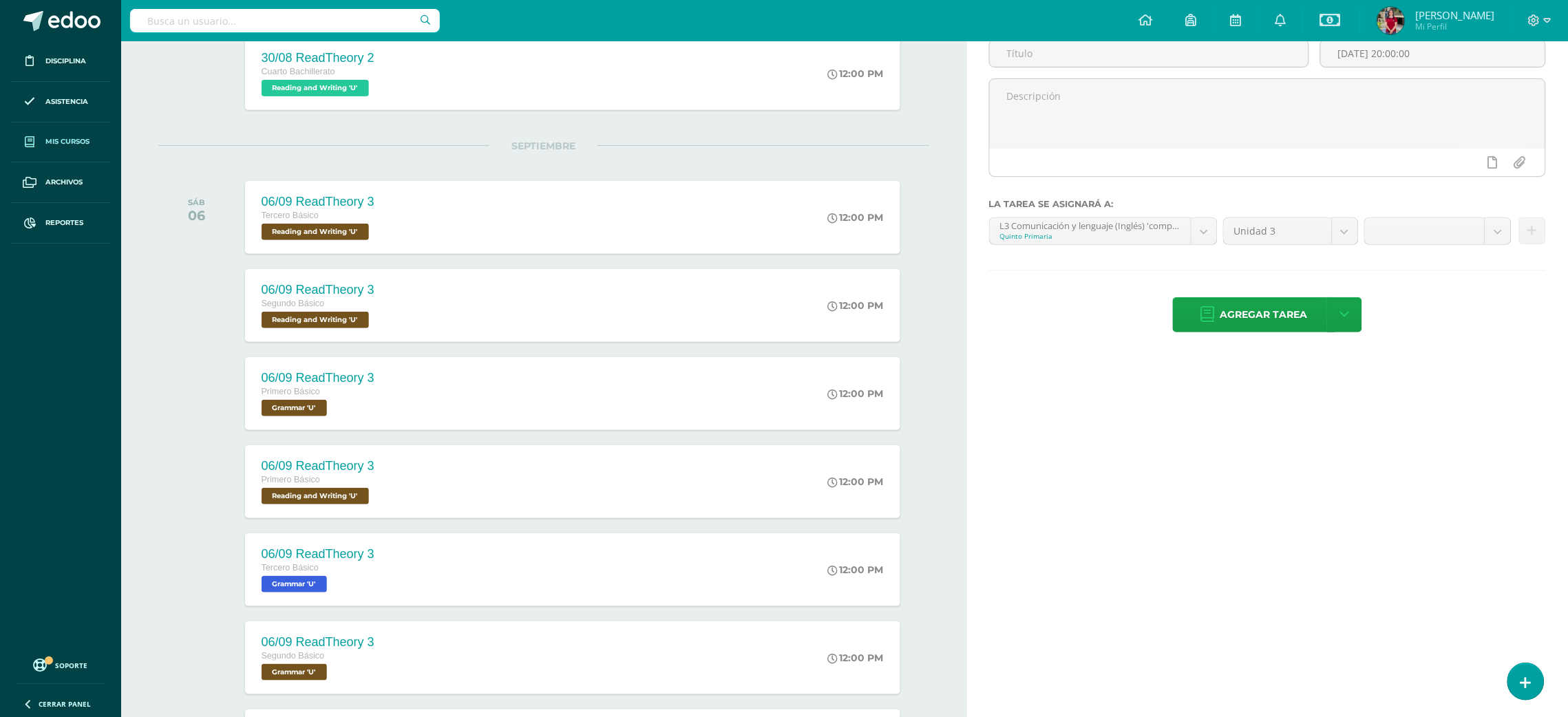
scroll to position [136, 0]
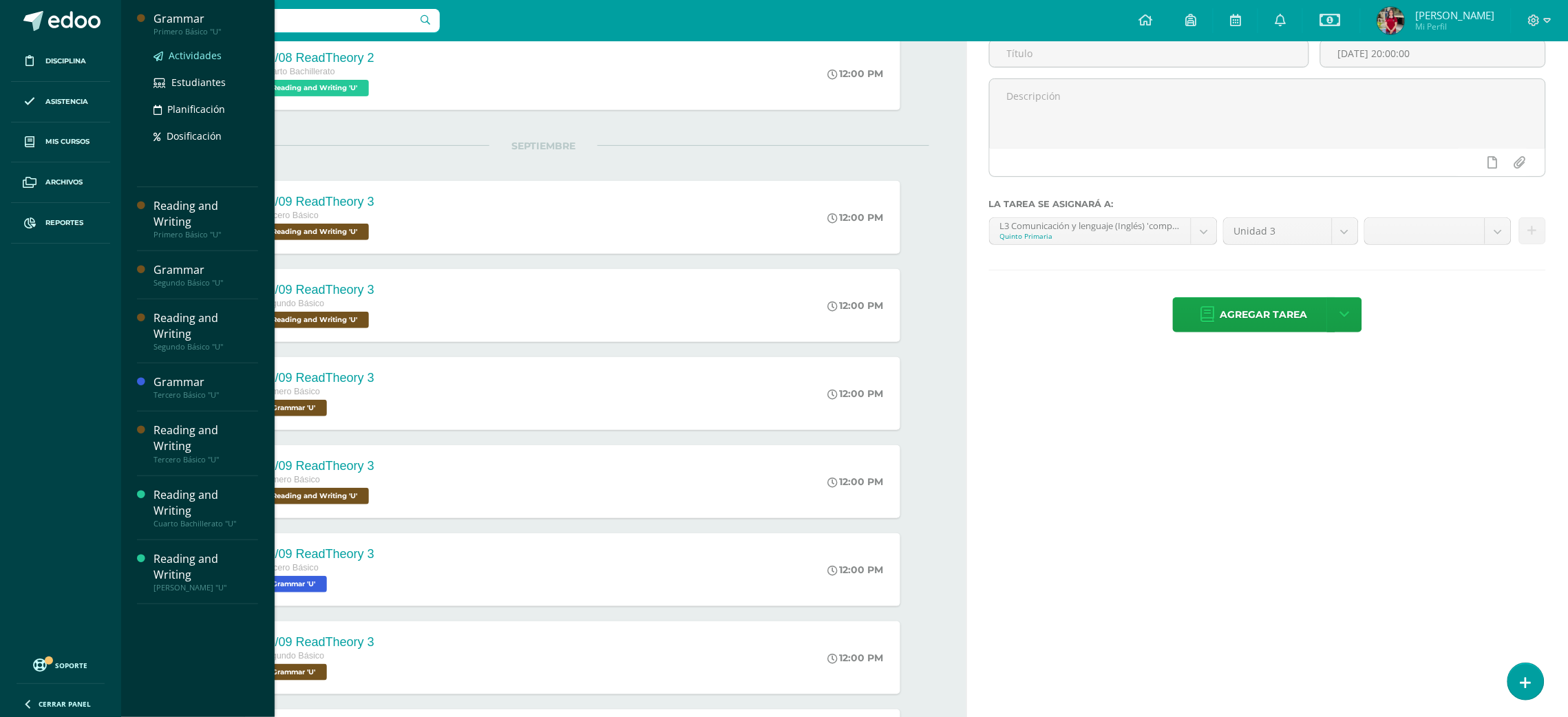
click at [200, 56] on span "Actividades" at bounding box center [195, 55] width 53 height 13
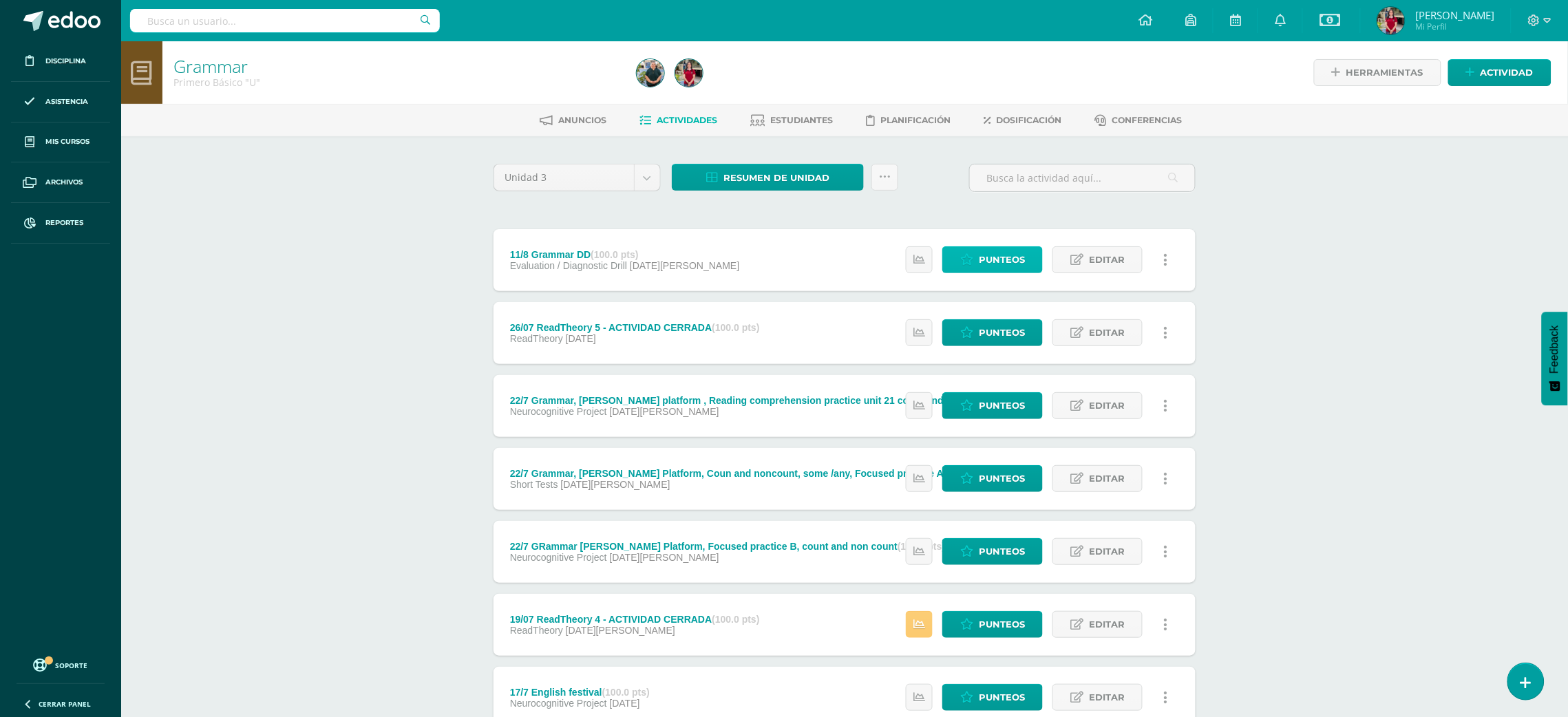
click at [1011, 255] on span "Punteos" at bounding box center [1001, 260] width 46 height 26
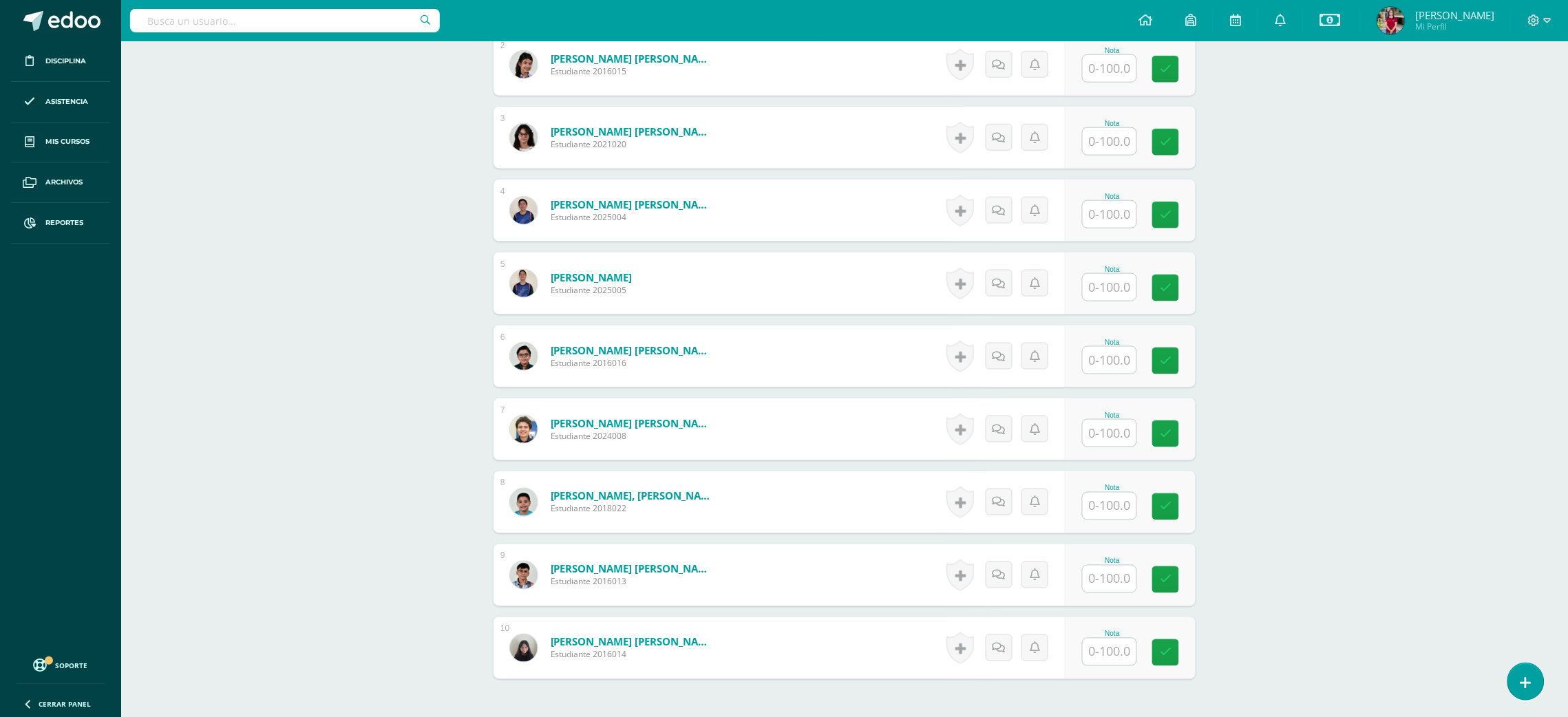
scroll to position [628, 0]
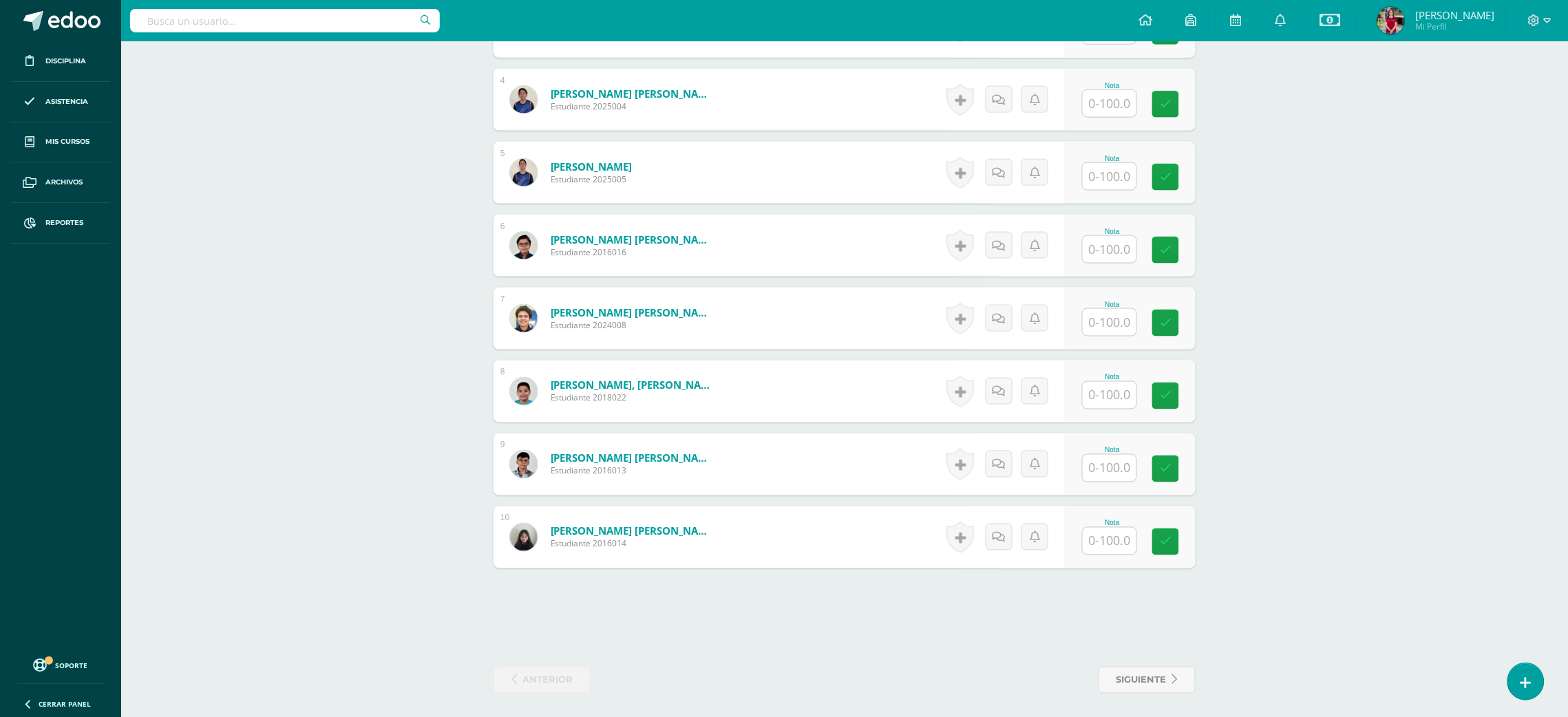
click at [1114, 251] on input "text" at bounding box center [1110, 249] width 54 height 26
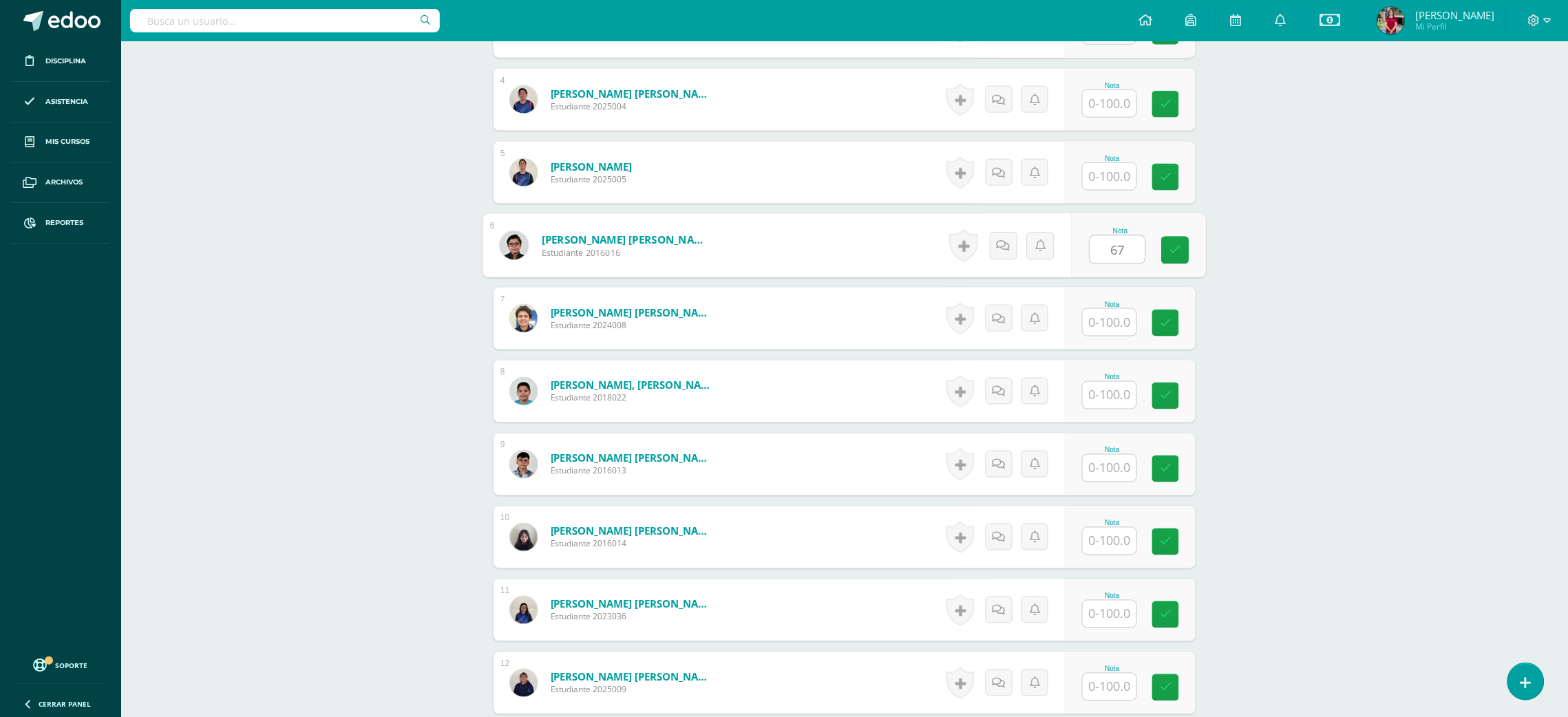
type input "67"
click at [1125, 392] on input "text" at bounding box center [1117, 395] width 55 height 27
type input "92"
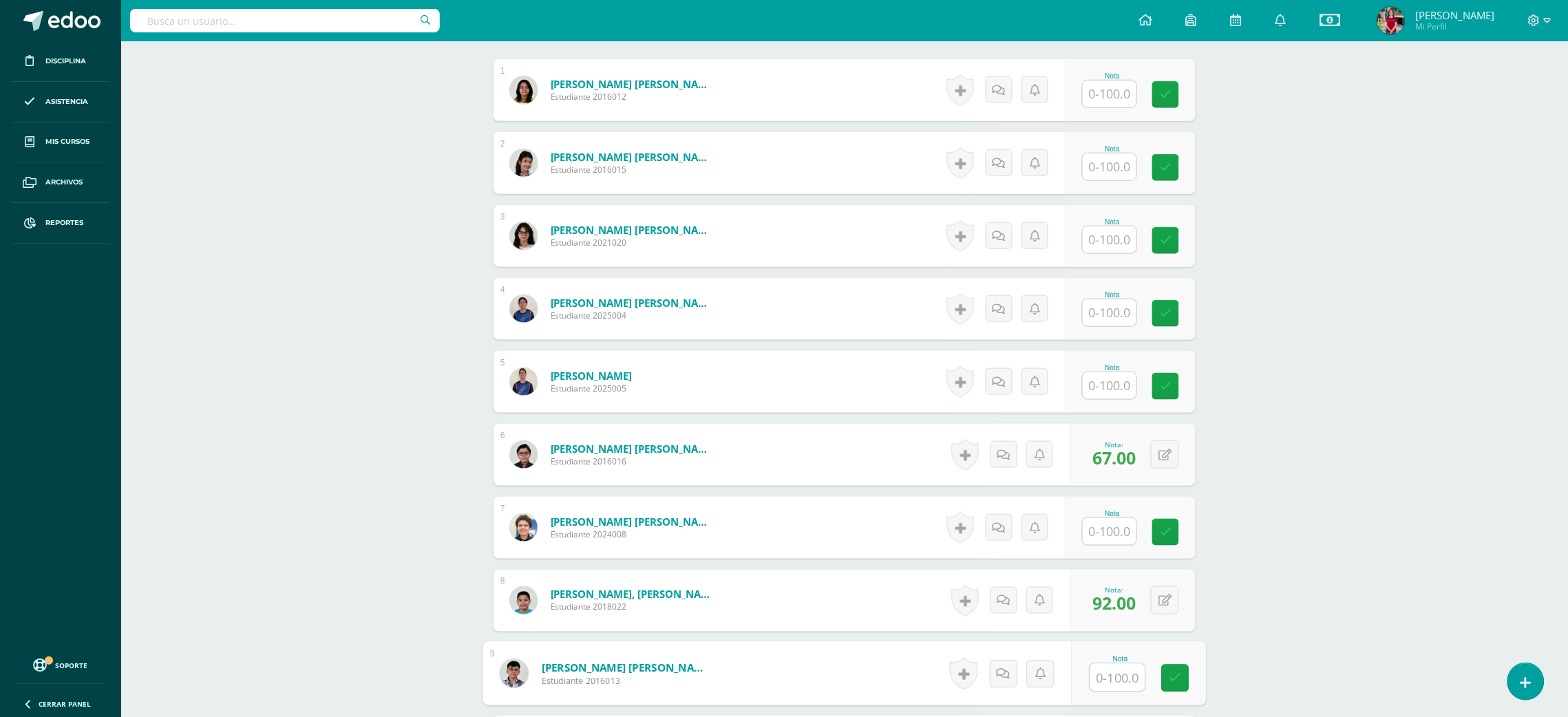
scroll to position [413, 0]
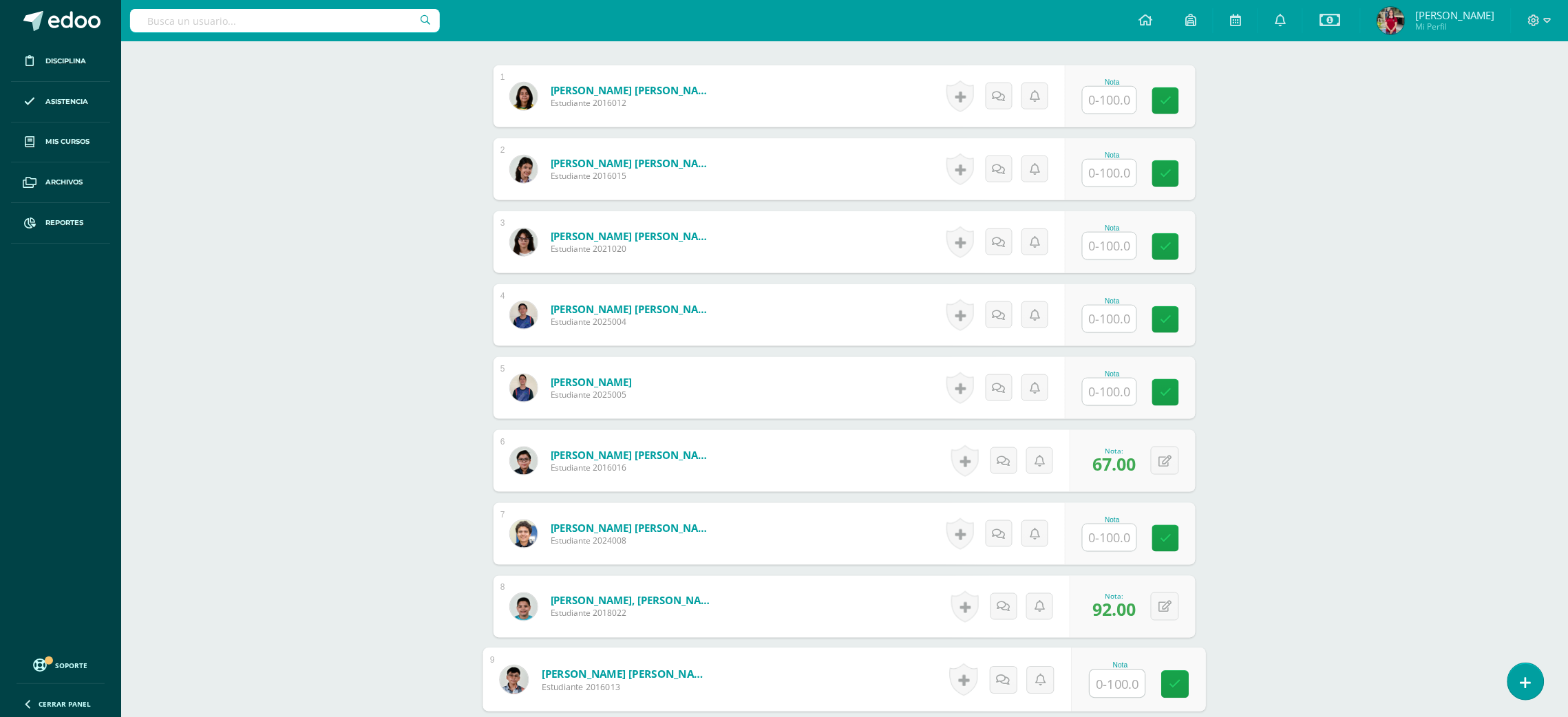
click at [1113, 245] on input "text" at bounding box center [1110, 245] width 54 height 26
type input "43"
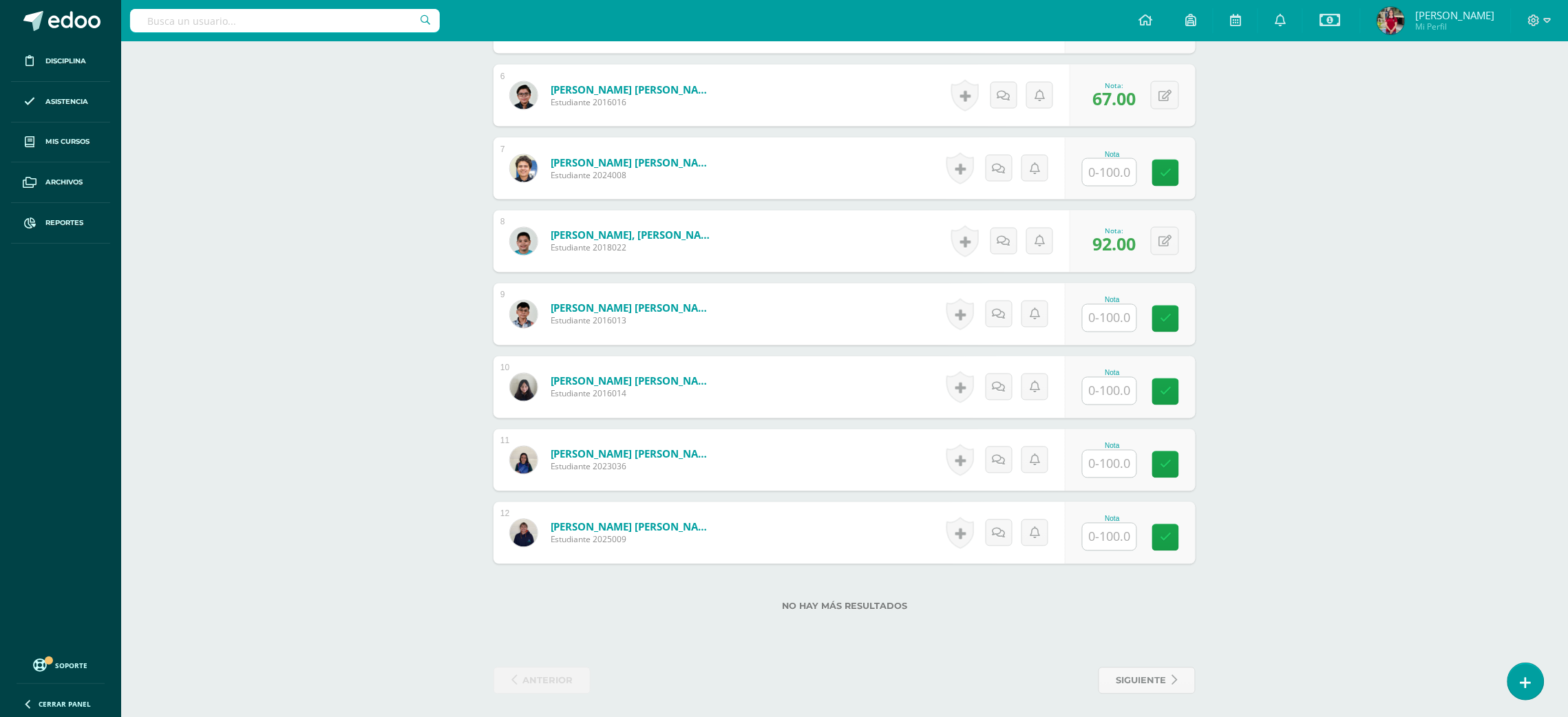
click at [1075, 528] on div "Nota" at bounding box center [1131, 532] width 131 height 62
click at [1093, 535] on input "text" at bounding box center [1117, 537] width 55 height 27
type input "95"
click at [1092, 457] on input "text" at bounding box center [1117, 464] width 55 height 27
type input "95"
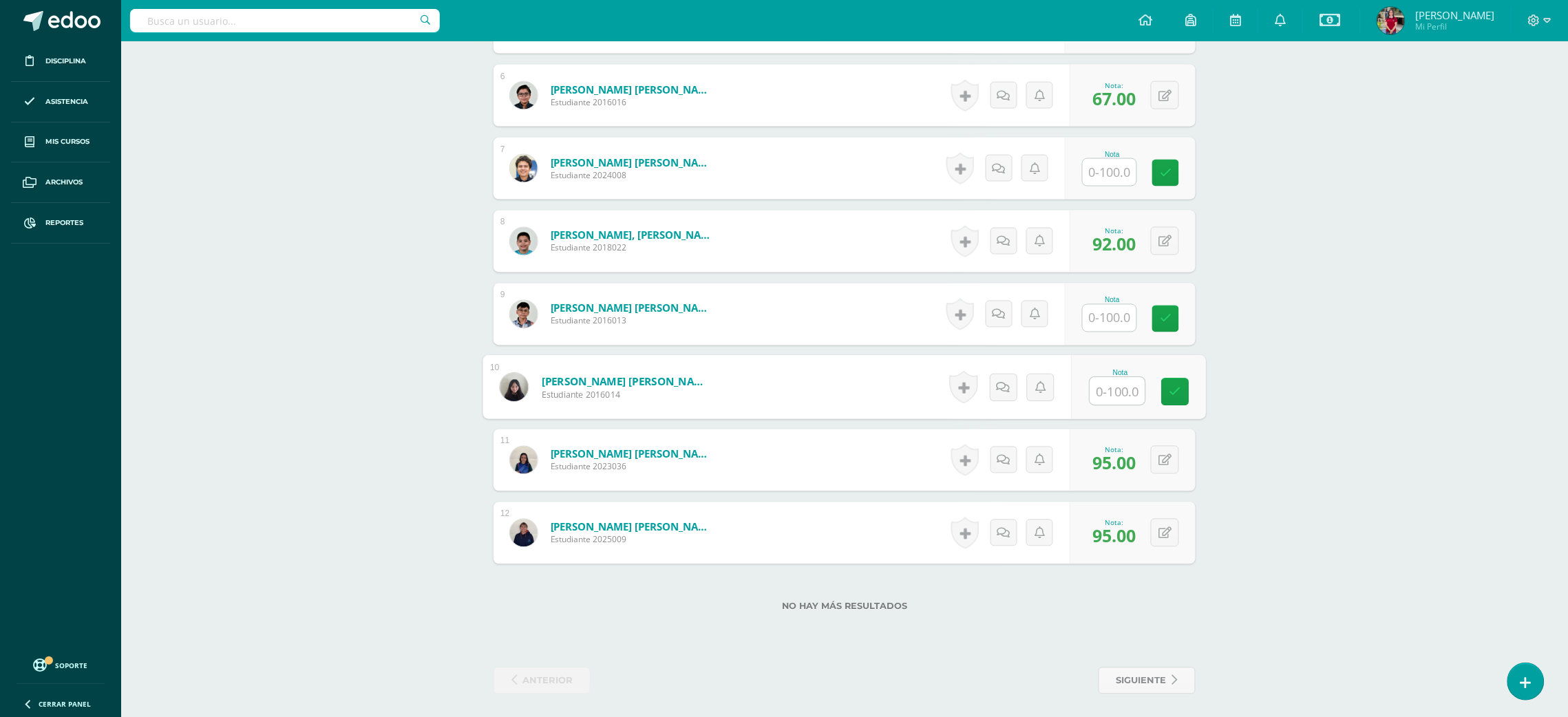
click at [1116, 400] on input "text" at bounding box center [1117, 391] width 55 height 27
type input "93"
click at [1122, 152] on div "Nota" at bounding box center [1113, 154] width 61 height 8
click at [1122, 171] on input "text" at bounding box center [1110, 172] width 54 height 26
type input "32"
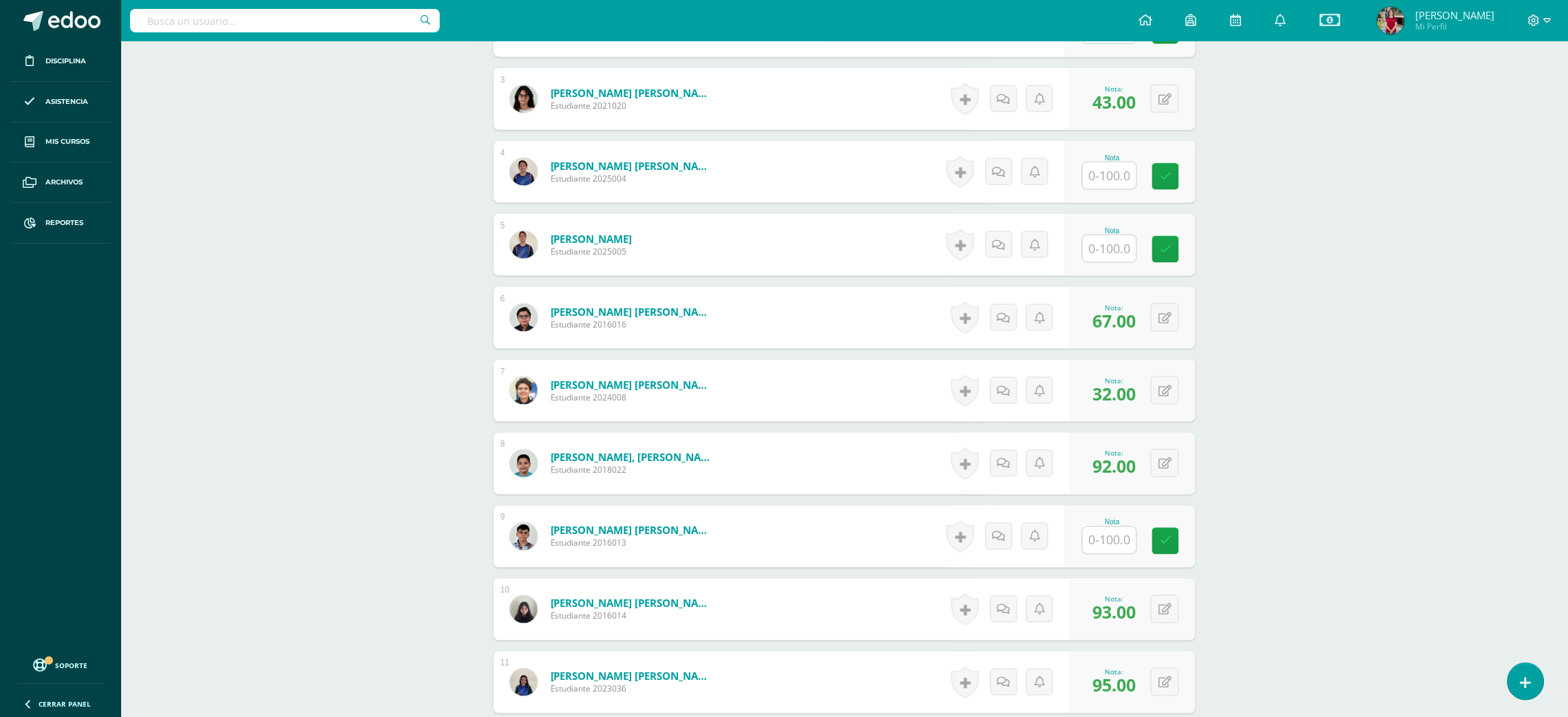
scroll to position [498, 0]
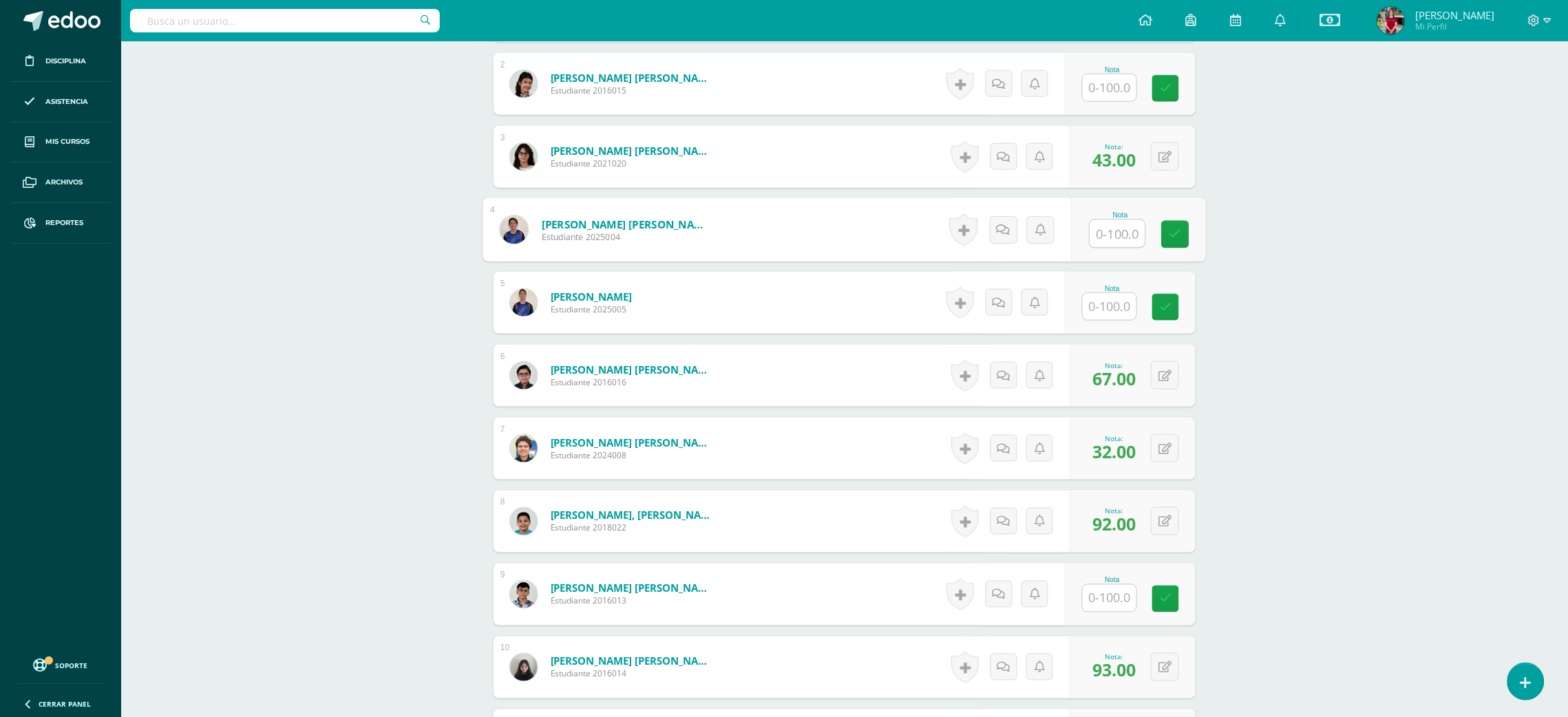
click at [1118, 231] on input "text" at bounding box center [1117, 233] width 55 height 27
type input "97"
click at [1106, 602] on input "text" at bounding box center [1117, 598] width 55 height 27
type input "40"
click at [1118, 82] on input "text" at bounding box center [1110, 87] width 54 height 26
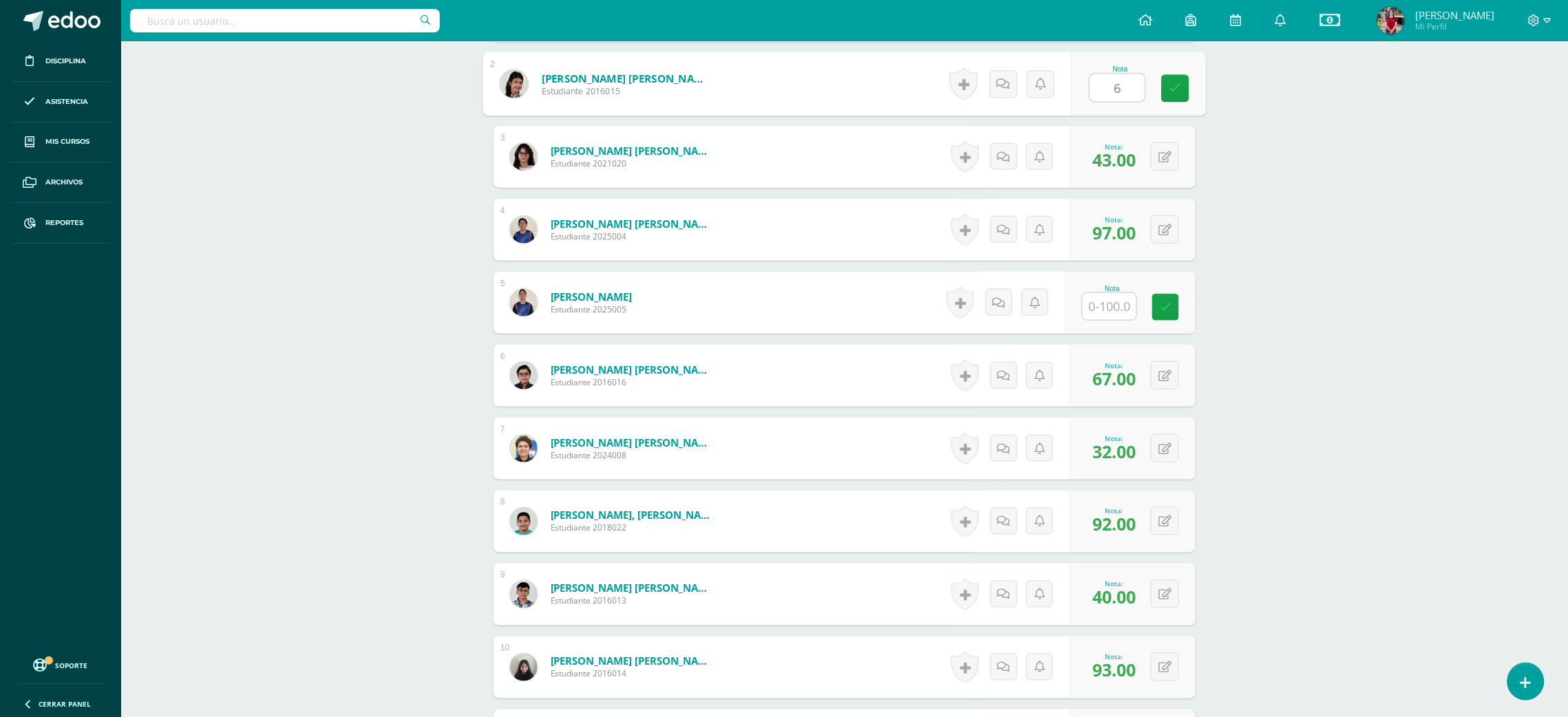
type input "61"
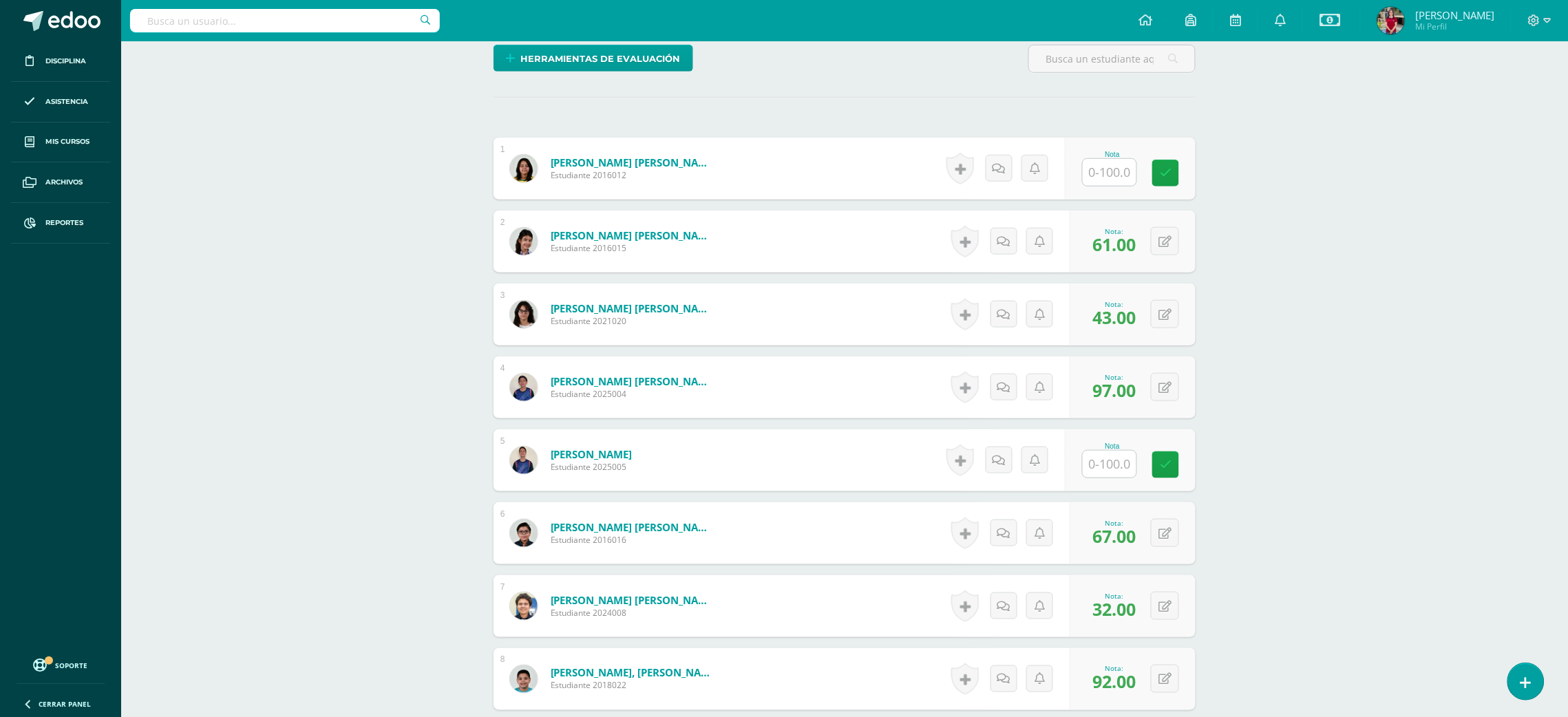
scroll to position [305, 0]
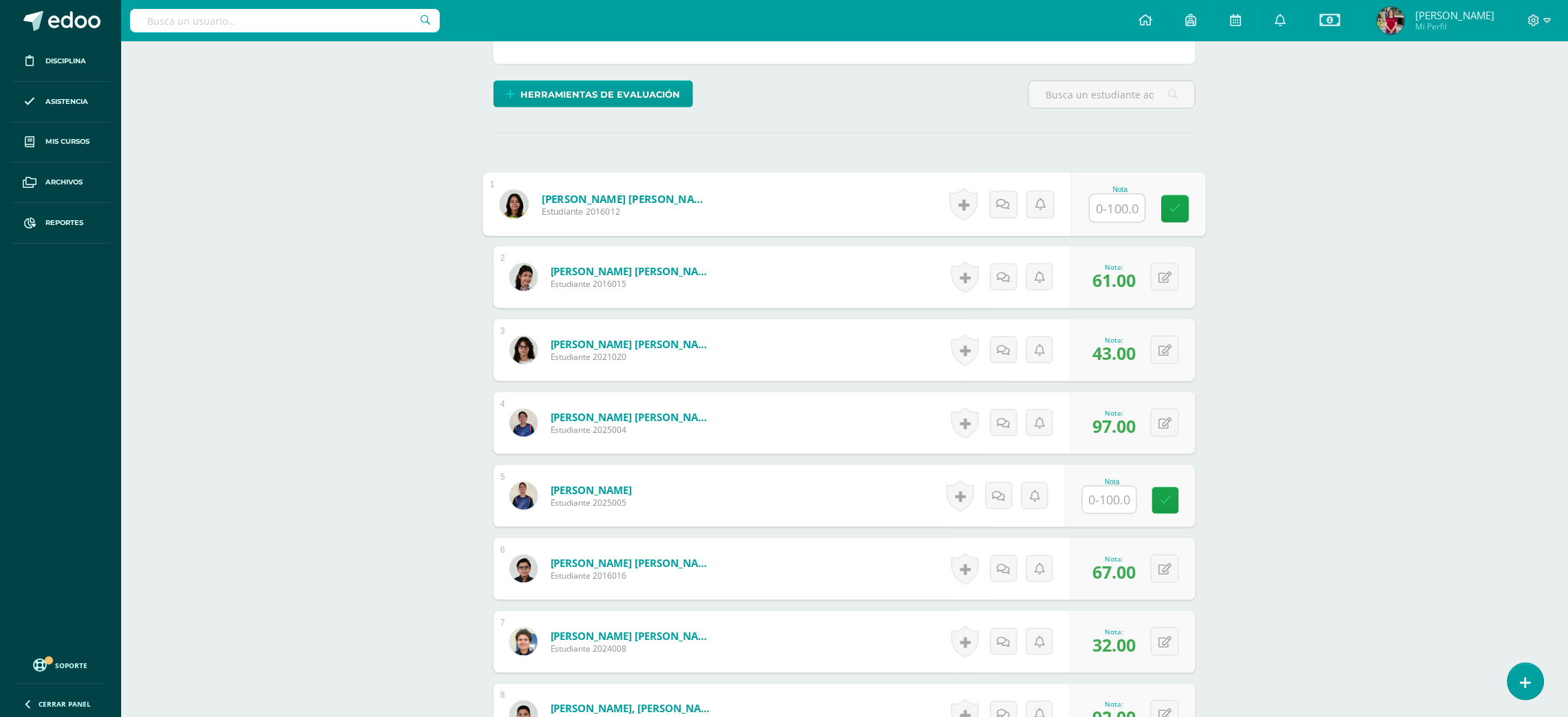
click at [1117, 198] on input "text" at bounding box center [1117, 208] width 55 height 27
type input "93"
click at [1129, 495] on input "text" at bounding box center [1110, 500] width 54 height 26
type input "60"
click at [1171, 503] on icon at bounding box center [1176, 500] width 12 height 12
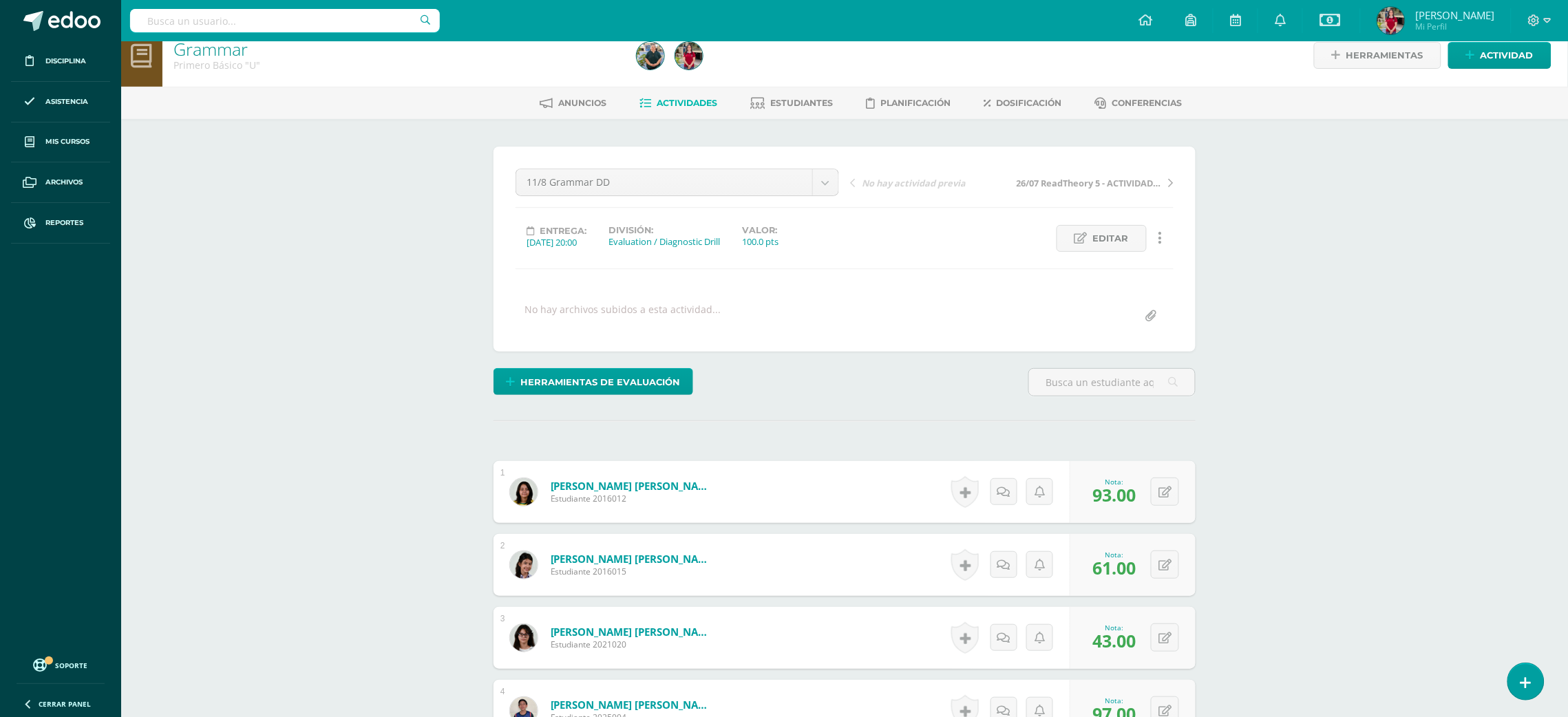
scroll to position [0, 0]
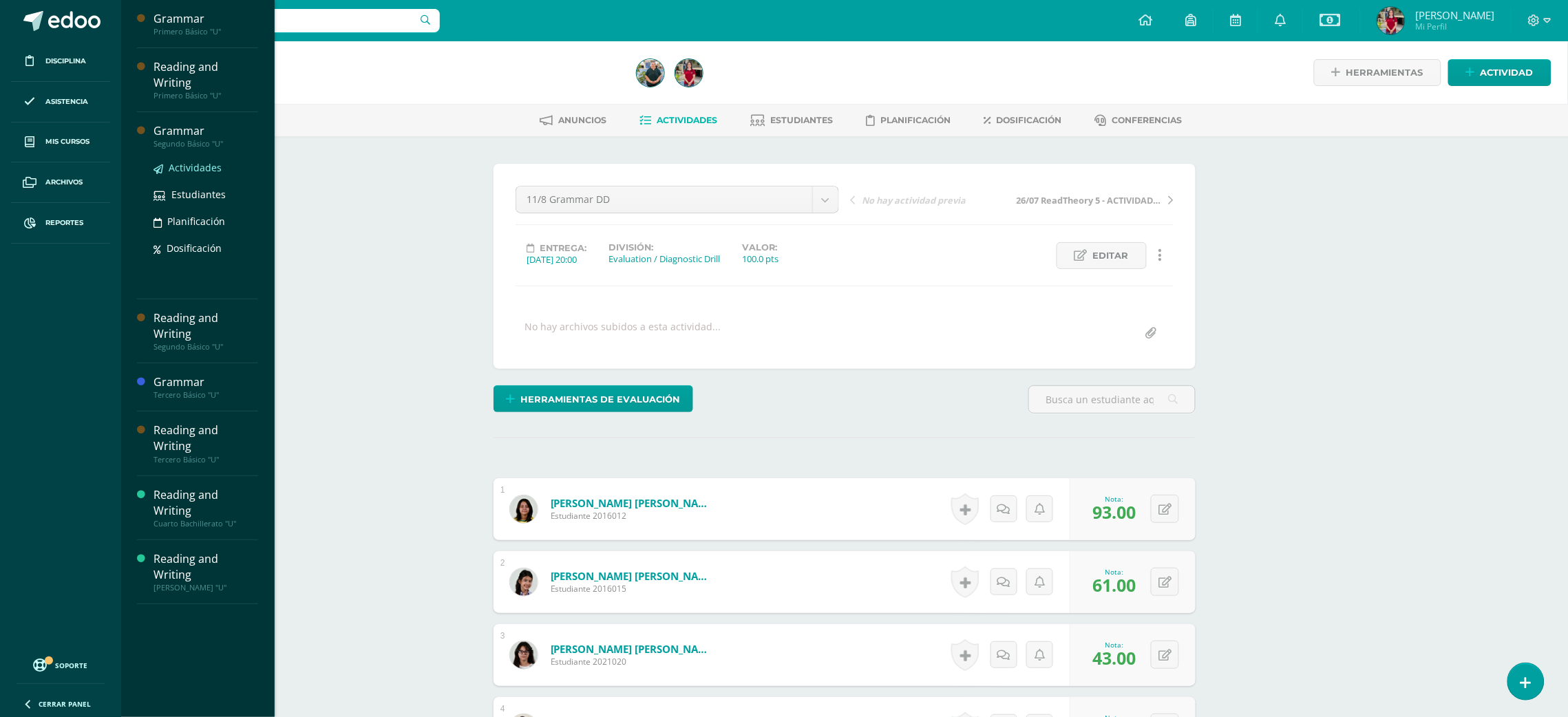
click at [192, 161] on span "Actividades" at bounding box center [195, 168] width 53 height 13
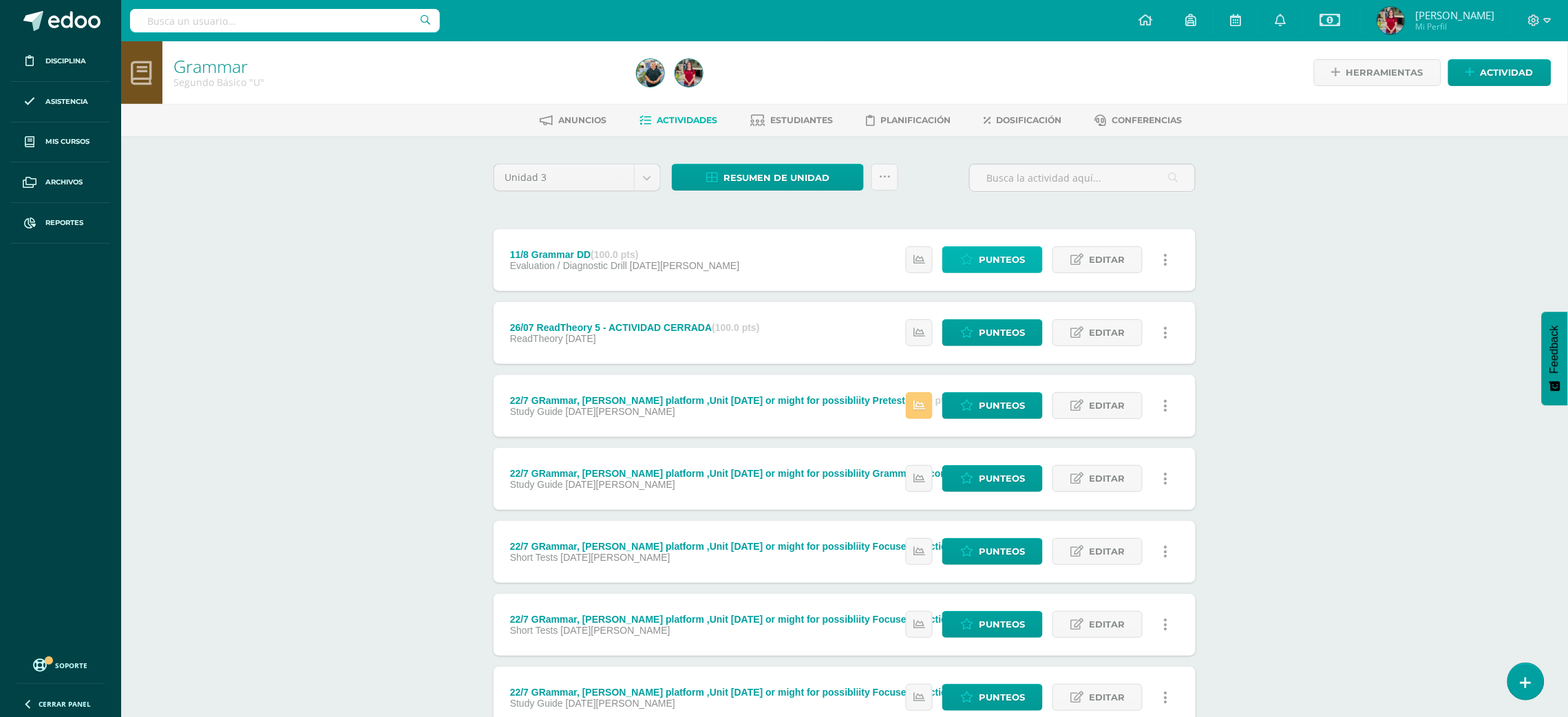
click at [985, 254] on span "Punteos" at bounding box center [1001, 260] width 46 height 26
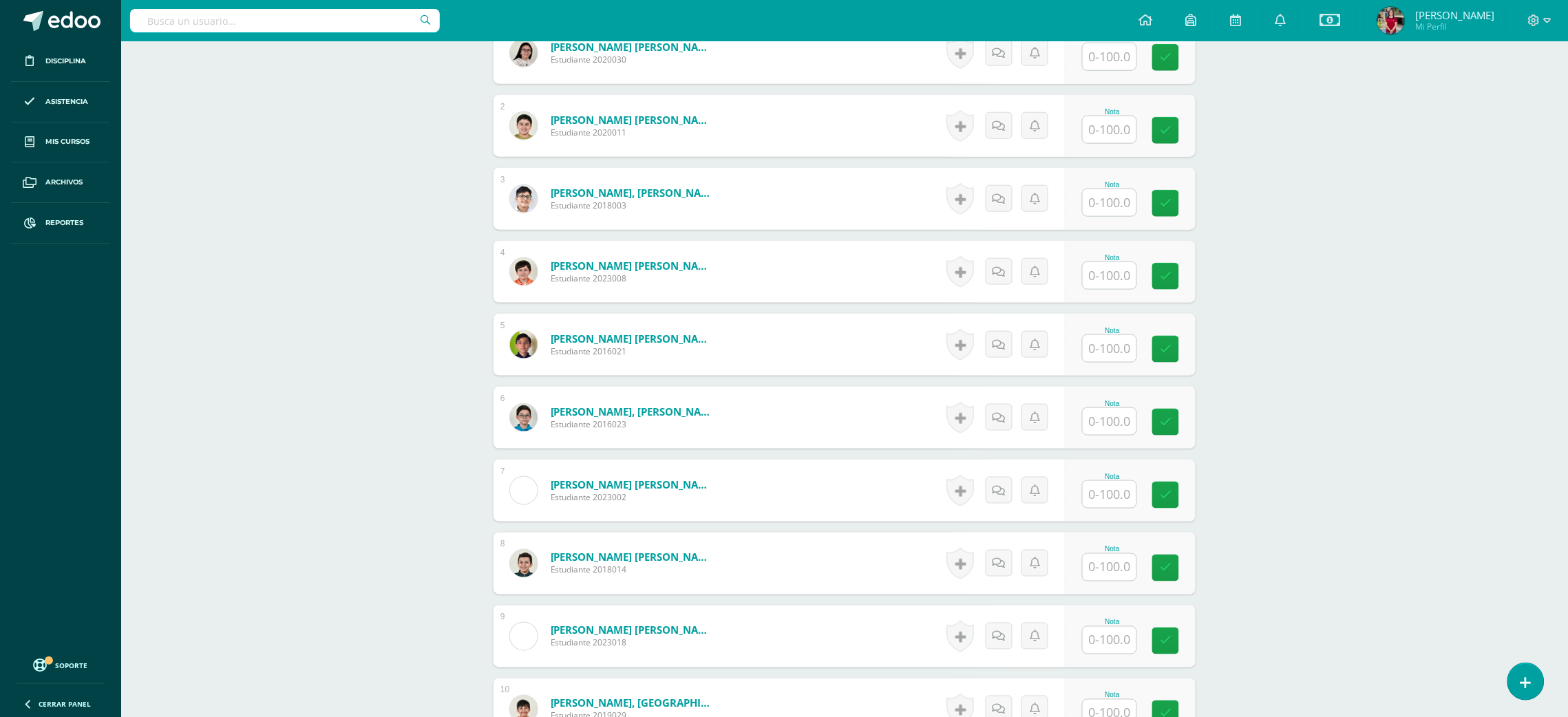
scroll to position [482, 0]
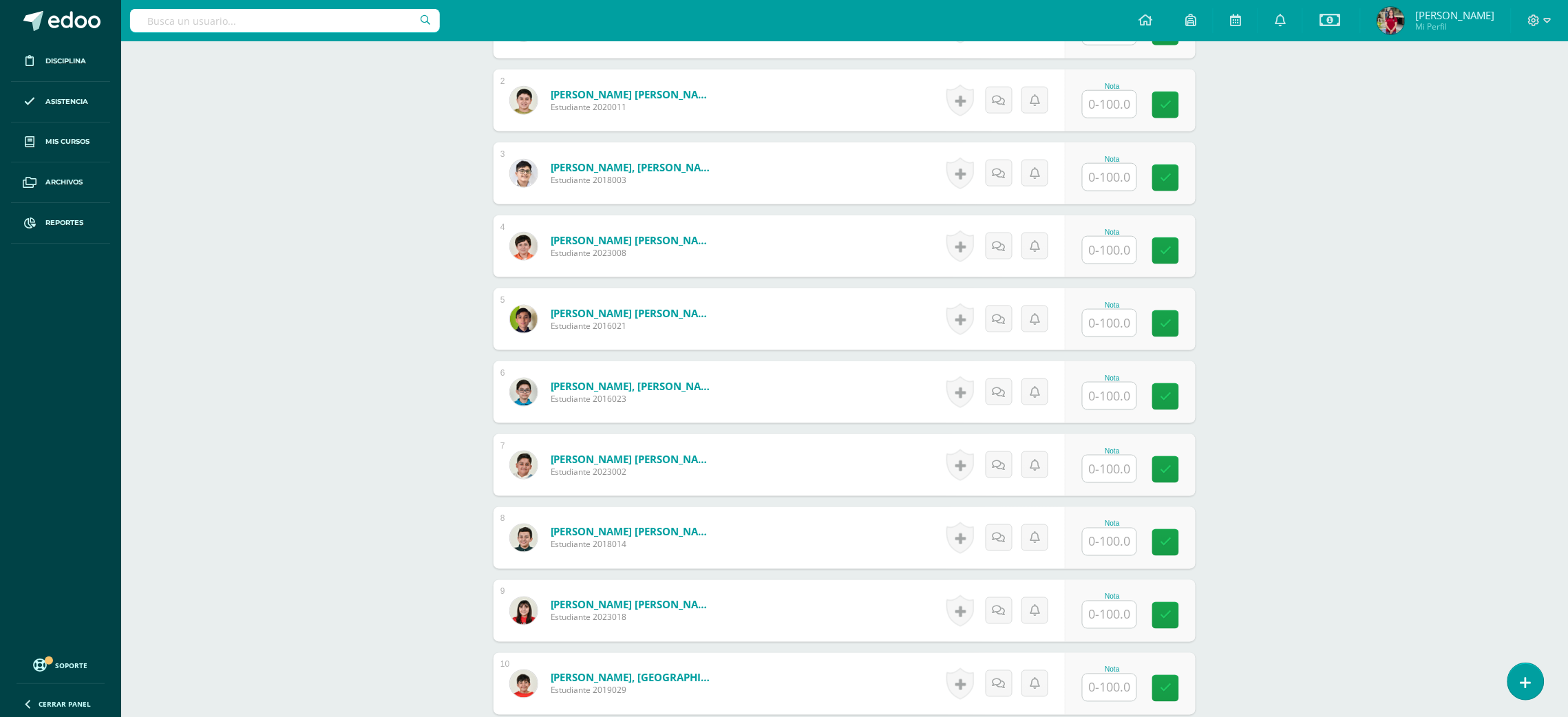
click at [1110, 546] on input "text" at bounding box center [1110, 542] width 54 height 26
type input "89"
click at [1121, 404] on input "text" at bounding box center [1110, 396] width 54 height 26
type input "99"
